Goal: Check status: Check status

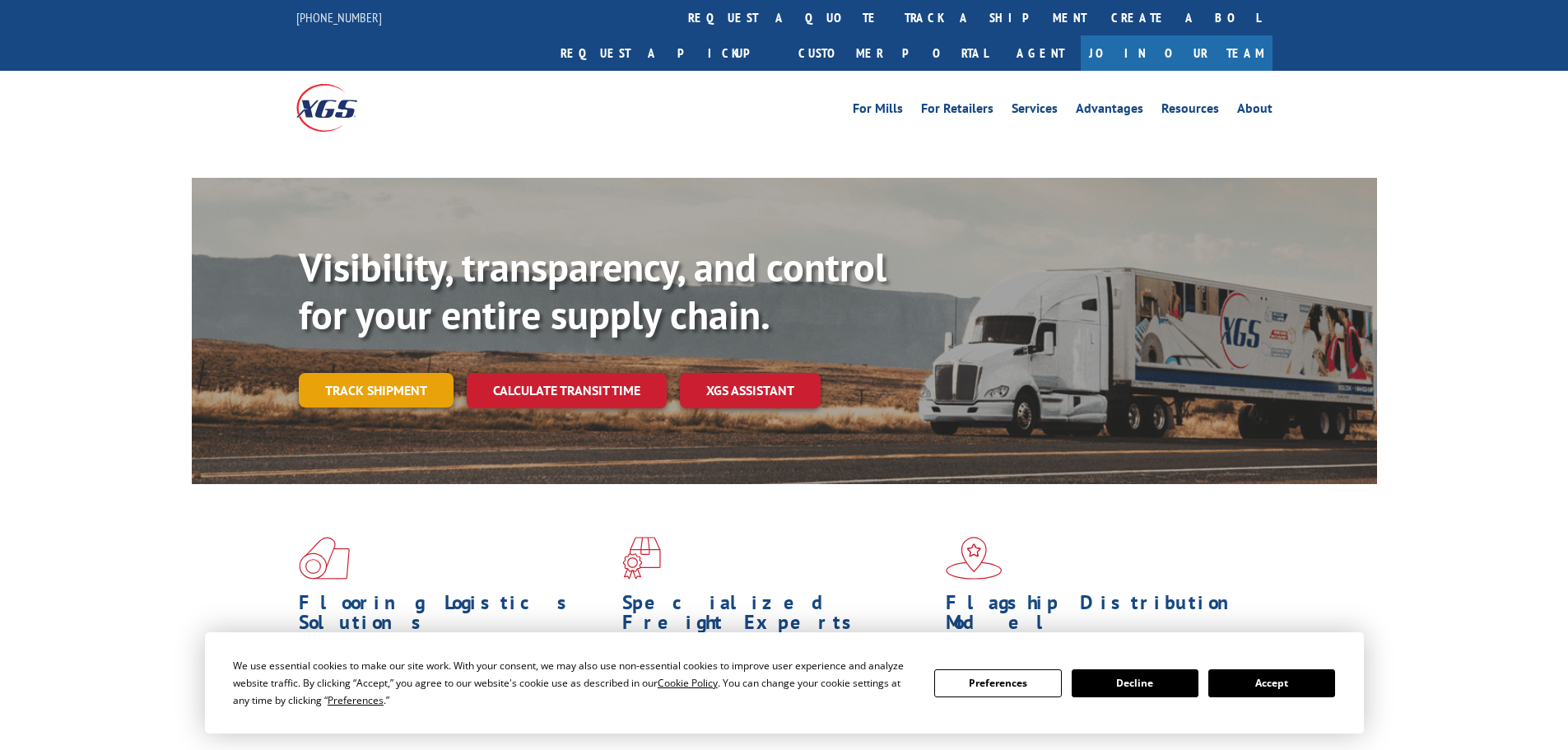
click at [364, 373] on link "Track shipment" at bounding box center [376, 390] width 154 height 34
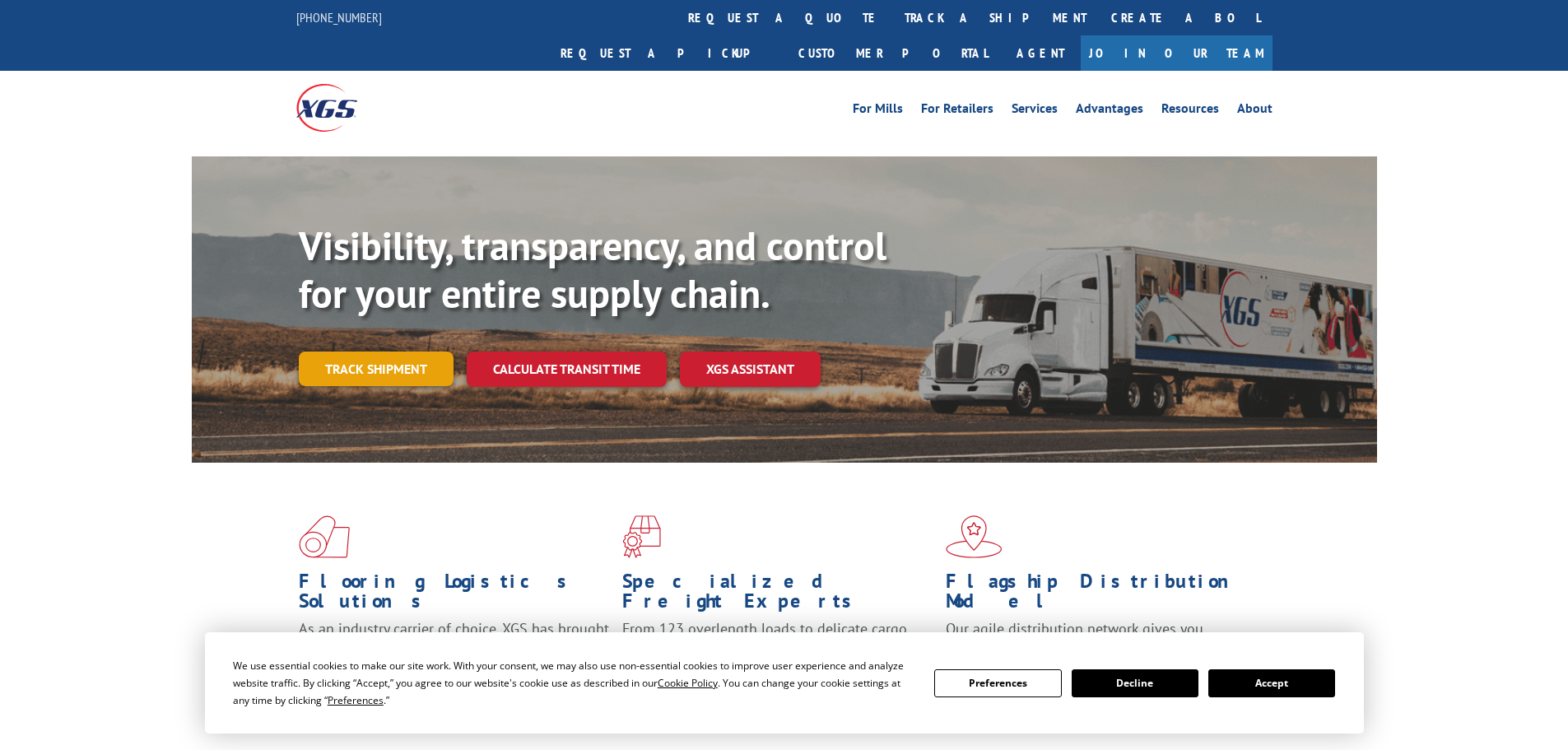
click at [383, 352] on link "Track shipment" at bounding box center [376, 369] width 154 height 34
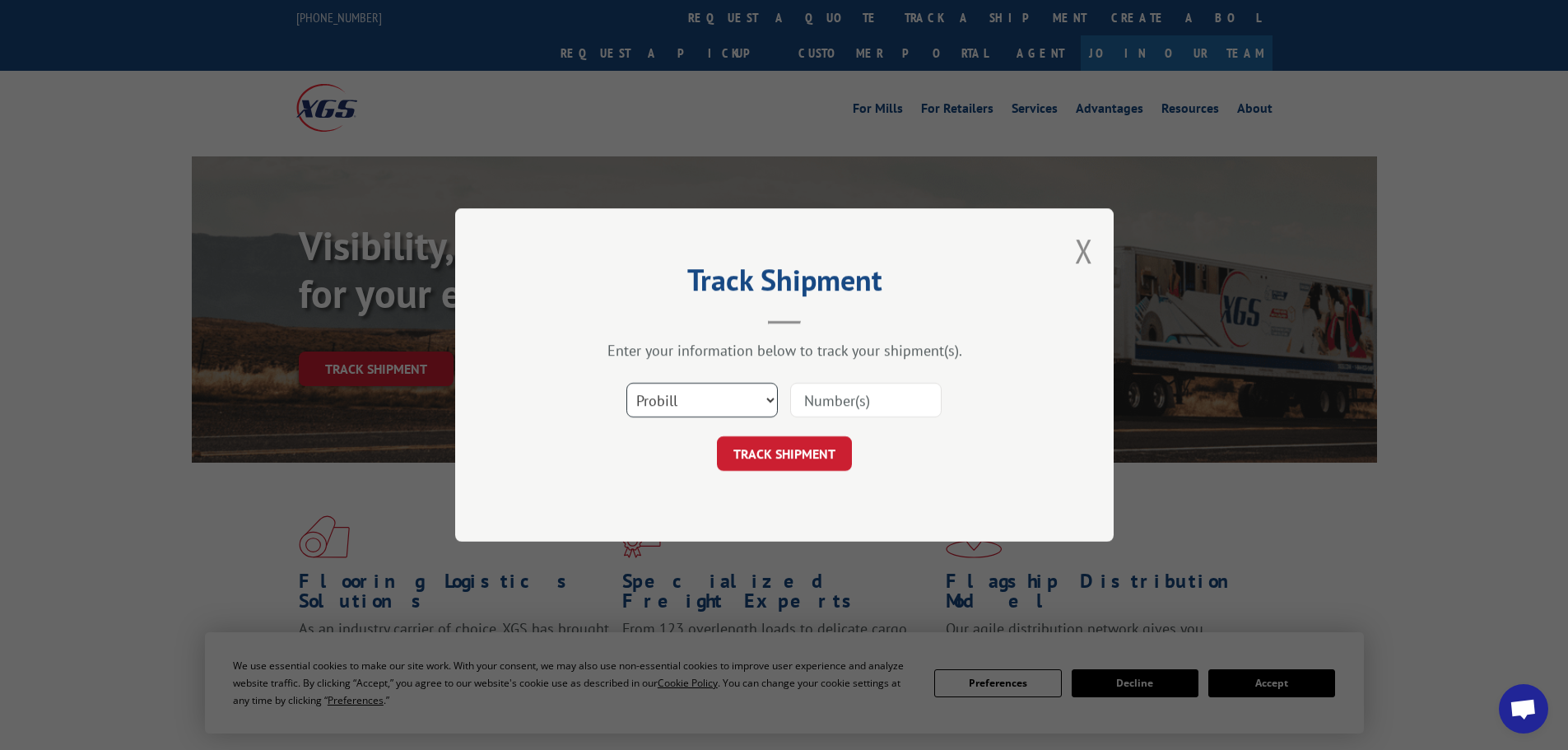
drag, startPoint x: 654, startPoint y: 404, endPoint x: 661, endPoint y: 416, distance: 13.9
click at [659, 407] on select "Select category... Probill BOL PO" at bounding box center [702, 400] width 152 height 34
select select "po"
click at [626, 383] on select "Select category... Probill BOL PO" at bounding box center [702, 400] width 152 height 34
click at [835, 401] on input at bounding box center [865, 400] width 152 height 34
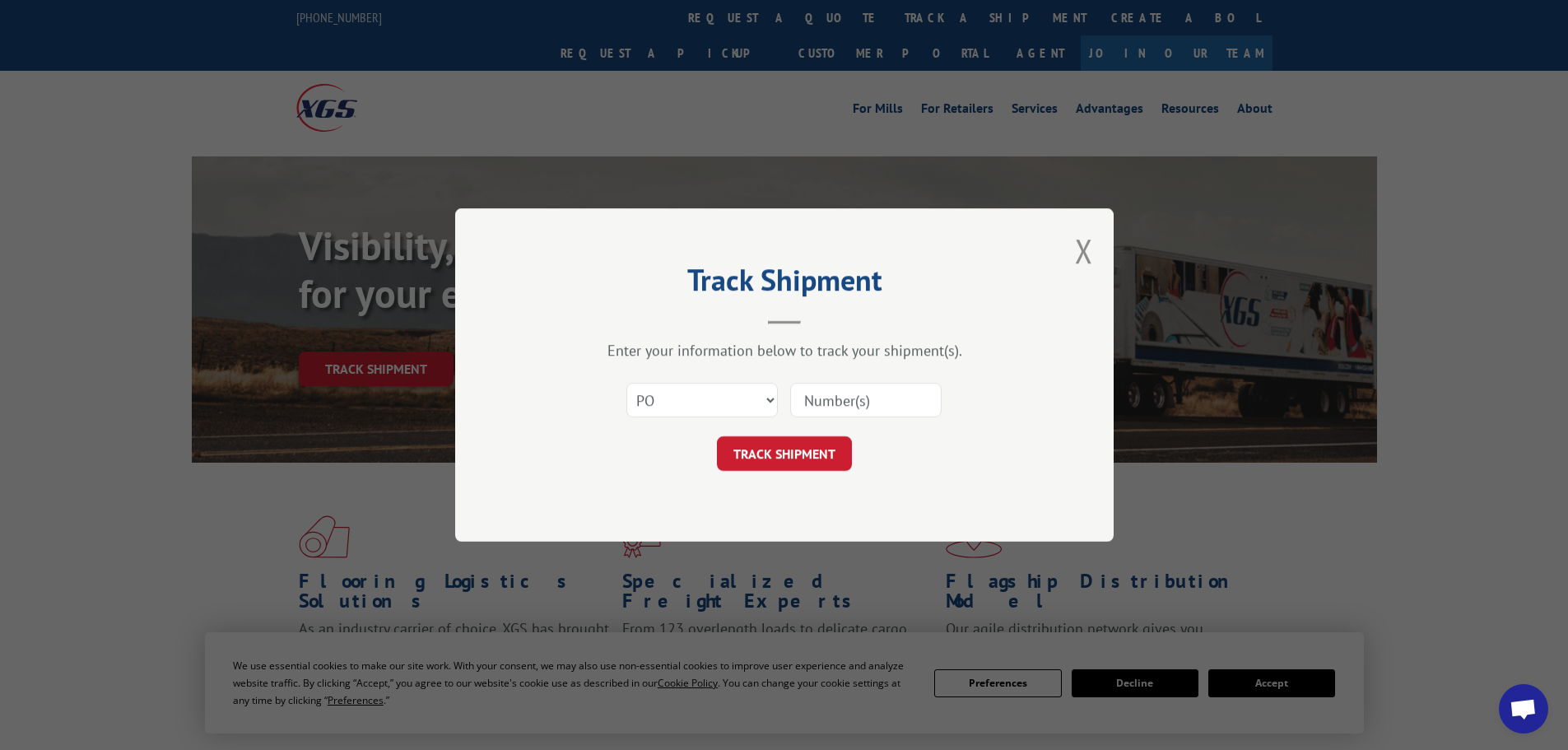
paste input "63516330"
type input "63516330"
click at [783, 459] on button "TRACK SHIPMENT" at bounding box center [784, 454] width 135 height 34
